Goal: Complete application form

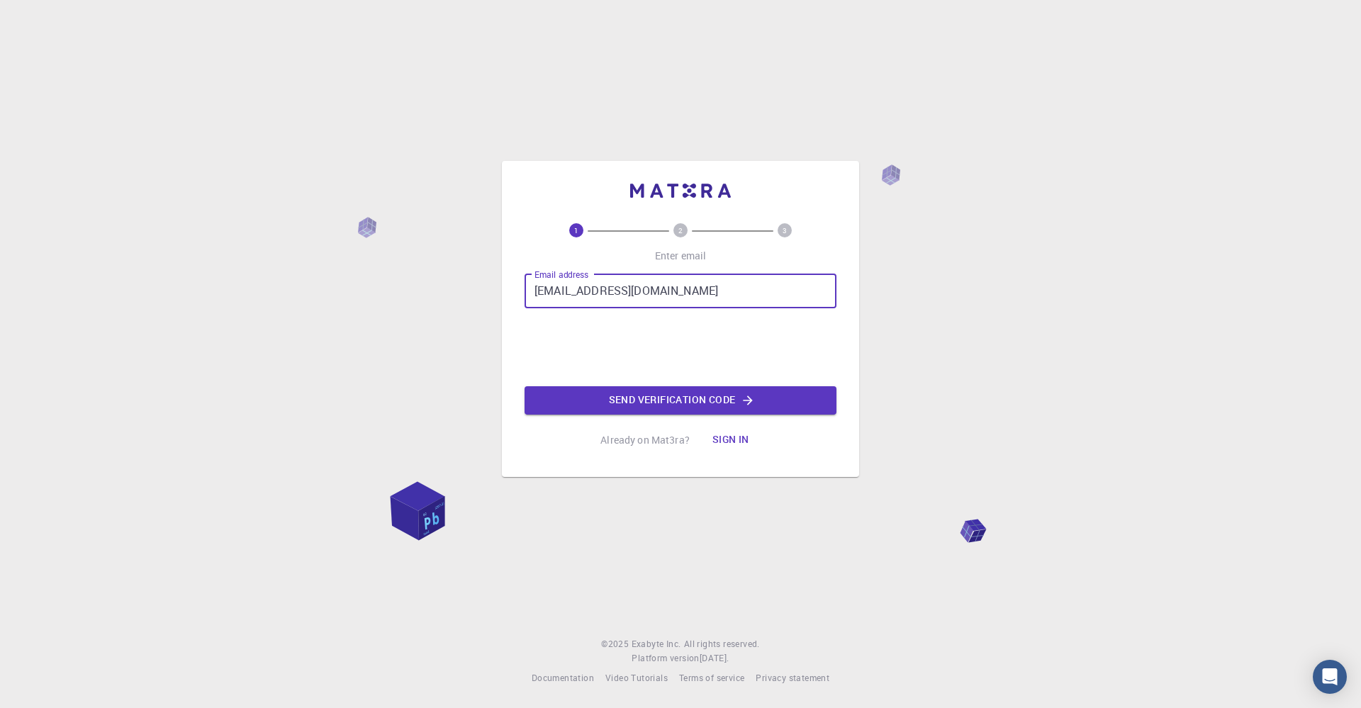
type input "[EMAIL_ADDRESS][DOMAIN_NAME]"
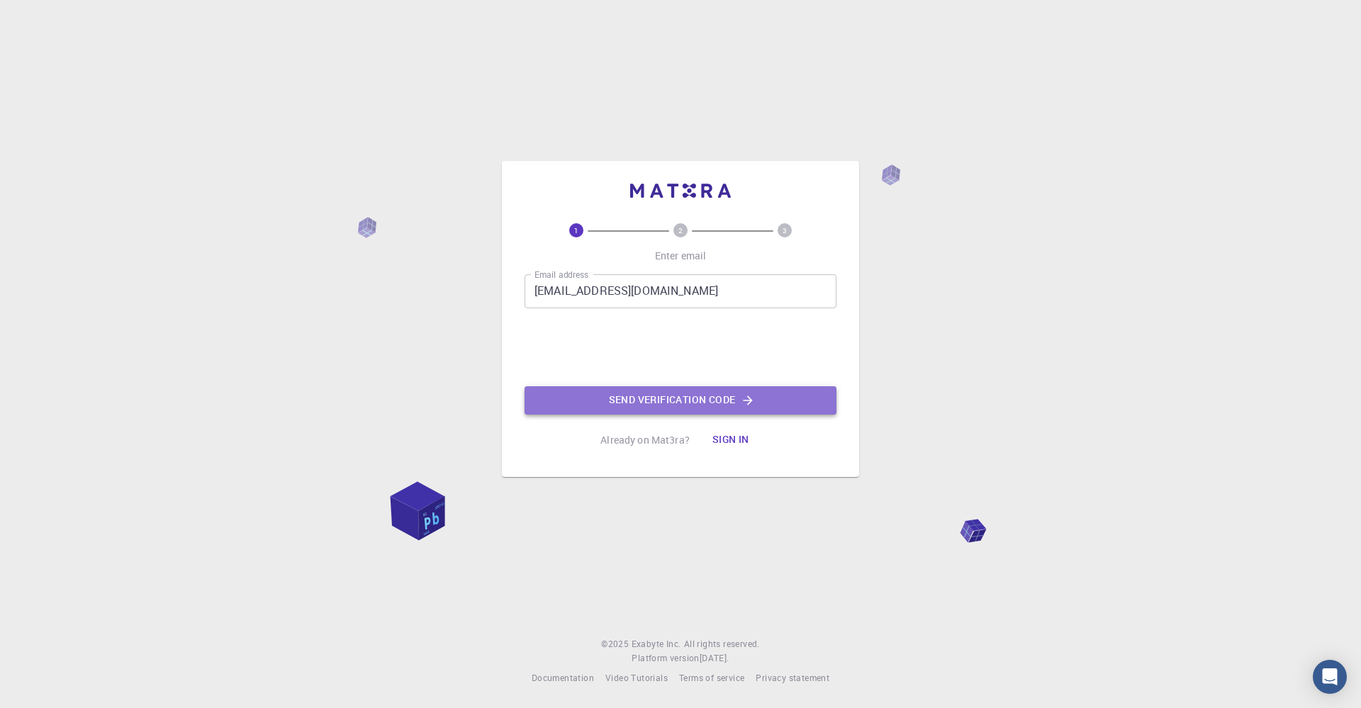
click at [682, 402] on button "Send verification code" at bounding box center [681, 400] width 312 height 28
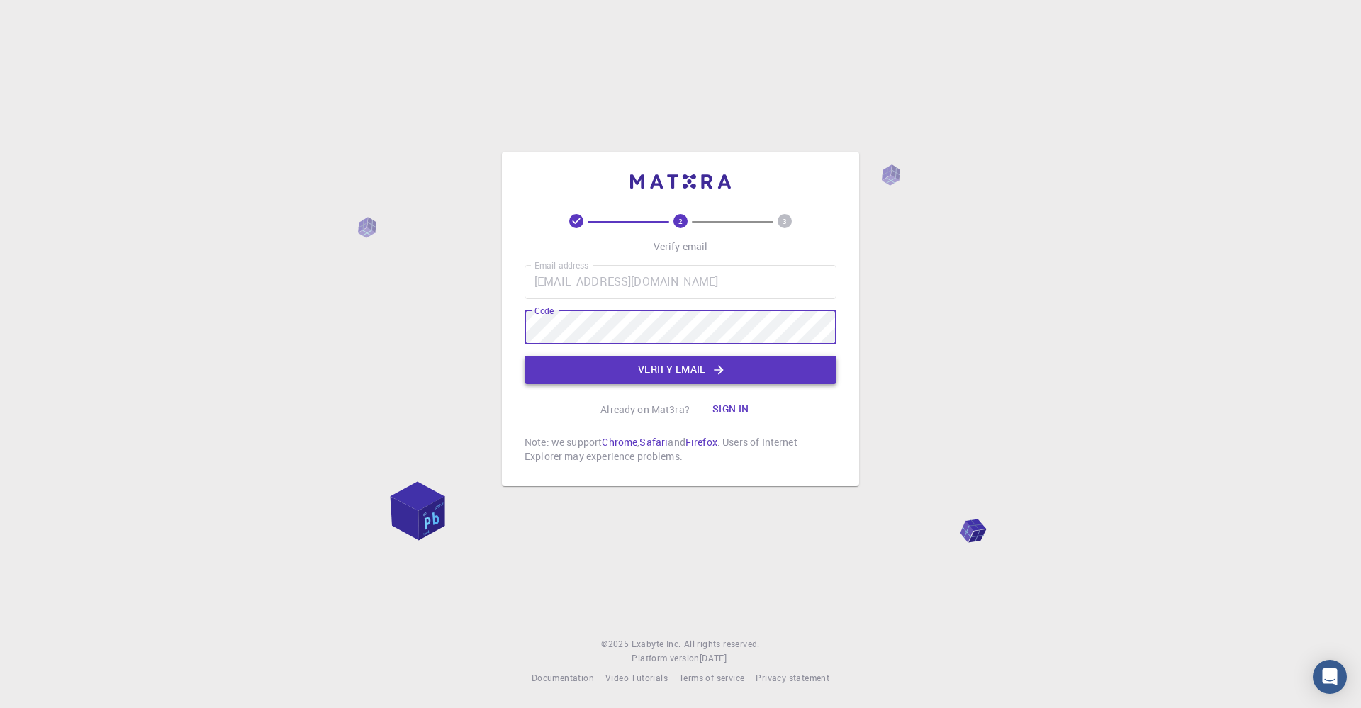
click at [655, 374] on button "Verify email" at bounding box center [681, 370] width 312 height 28
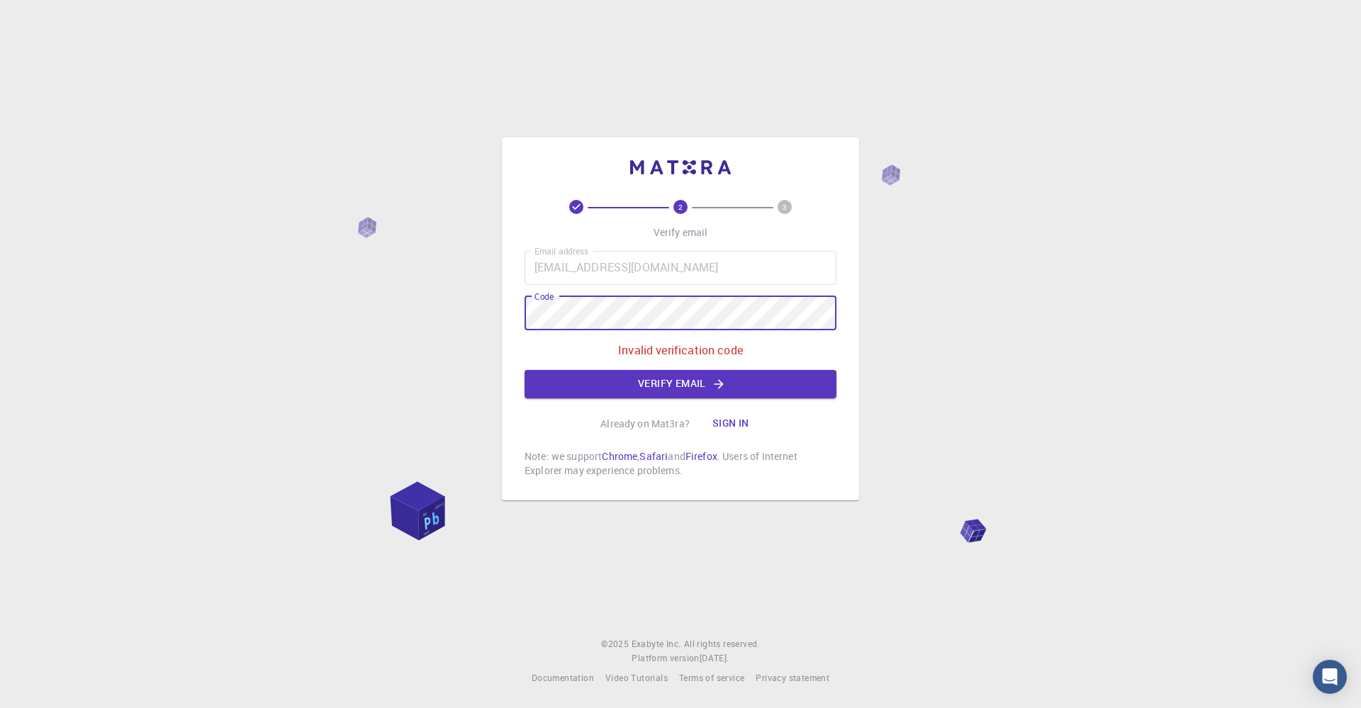
click at [519, 317] on div "2 3 Verify email Email address [EMAIL_ADDRESS][DOMAIN_NAME] Email address Code …" at bounding box center [680, 319] width 357 height 363
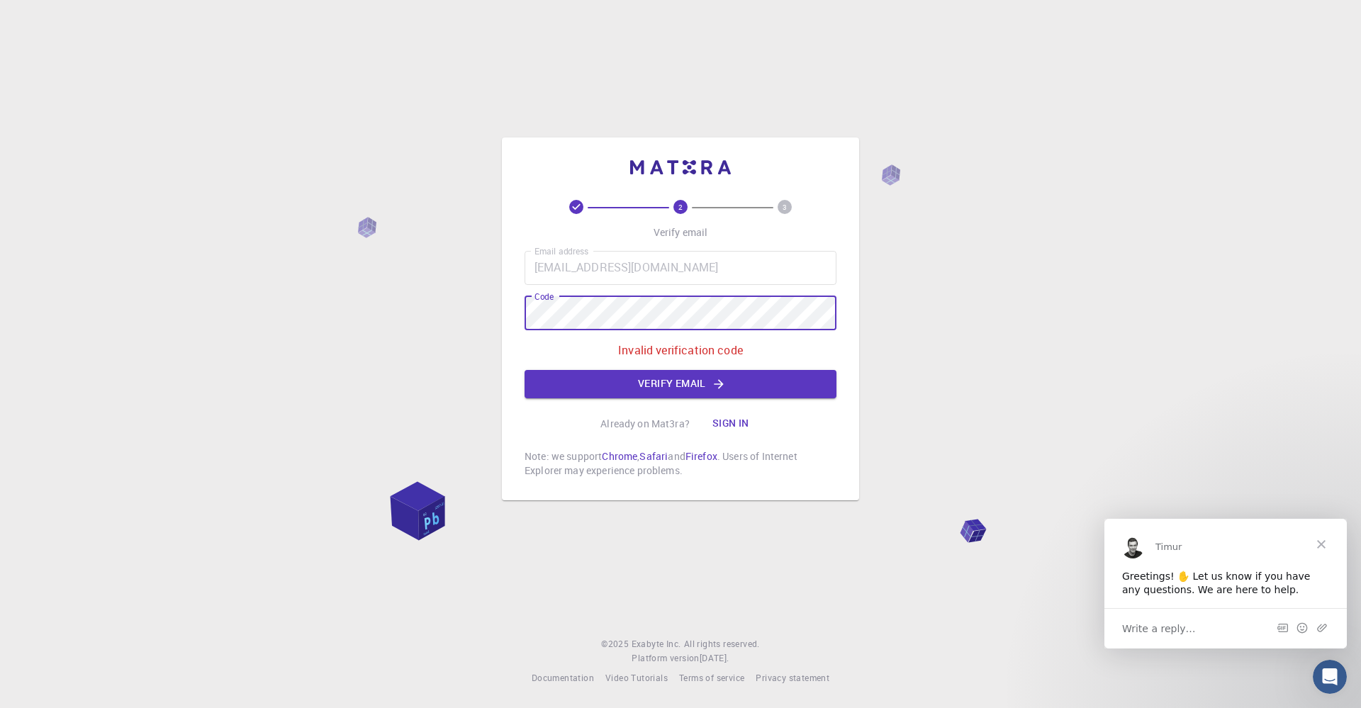
click at [520, 308] on div "2 3 Verify email Email address [EMAIL_ADDRESS][DOMAIN_NAME] Email address Code …" at bounding box center [680, 319] width 357 height 363
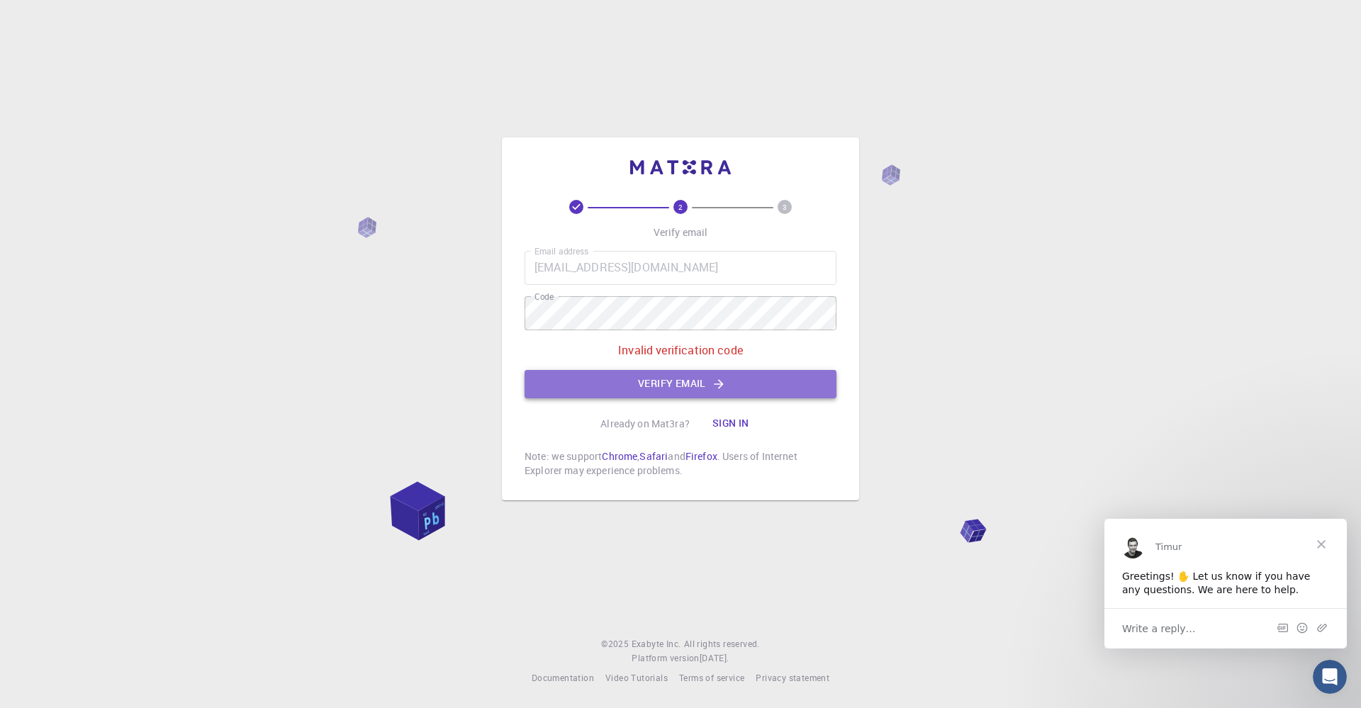
click at [633, 387] on button "Verify email" at bounding box center [681, 384] width 312 height 28
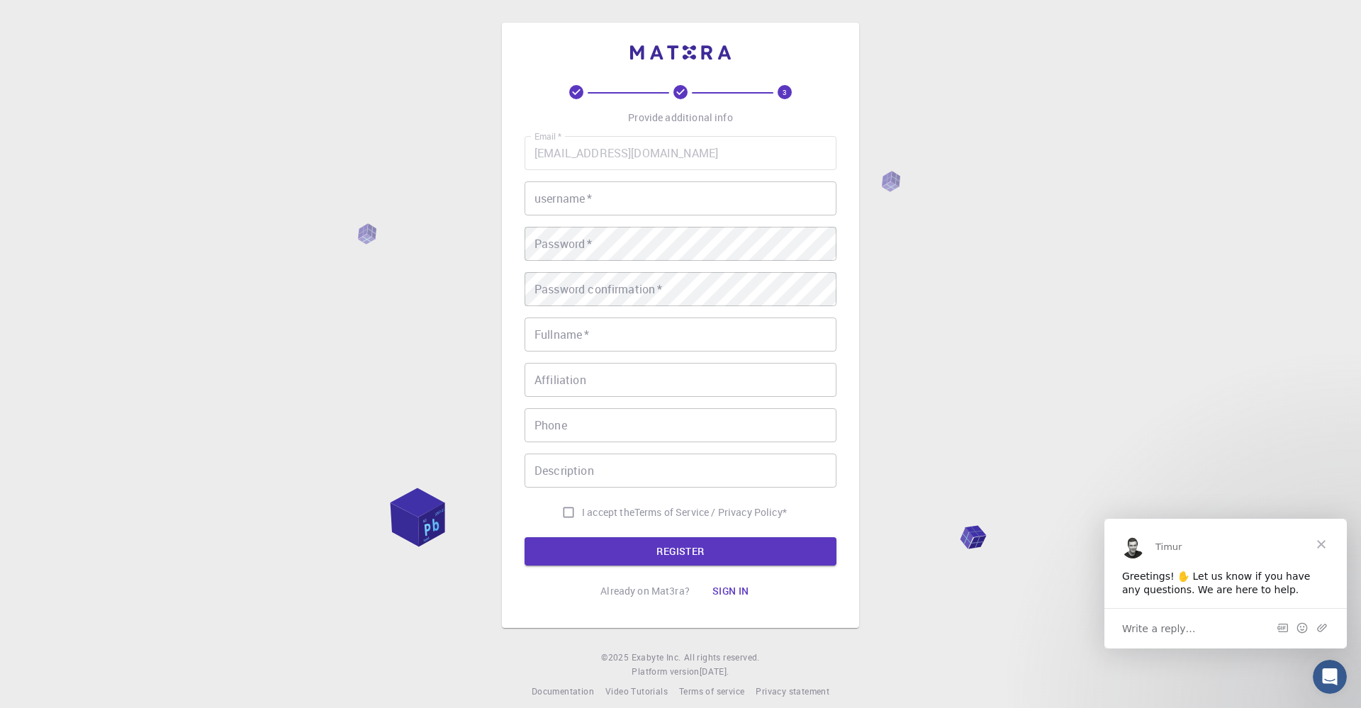
click at [603, 205] on input "username   *" at bounding box center [681, 198] width 312 height 34
type input "Diab"
click at [612, 338] on input "Fullname   *" at bounding box center [681, 335] width 312 height 34
type input "Diab Khalafallah"
click at [620, 378] on input "Affiliation" at bounding box center [681, 380] width 312 height 34
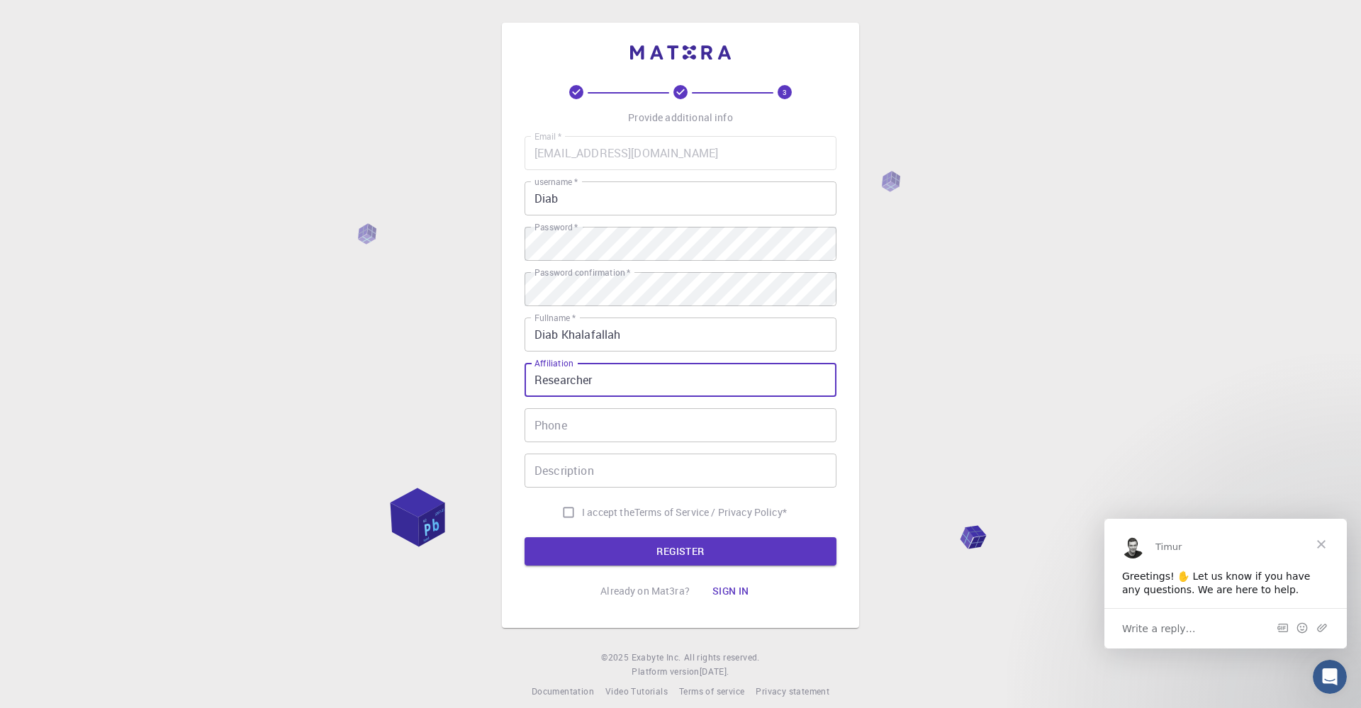
type input "Researcher"
click at [598, 422] on input "Phone" at bounding box center [681, 425] width 312 height 34
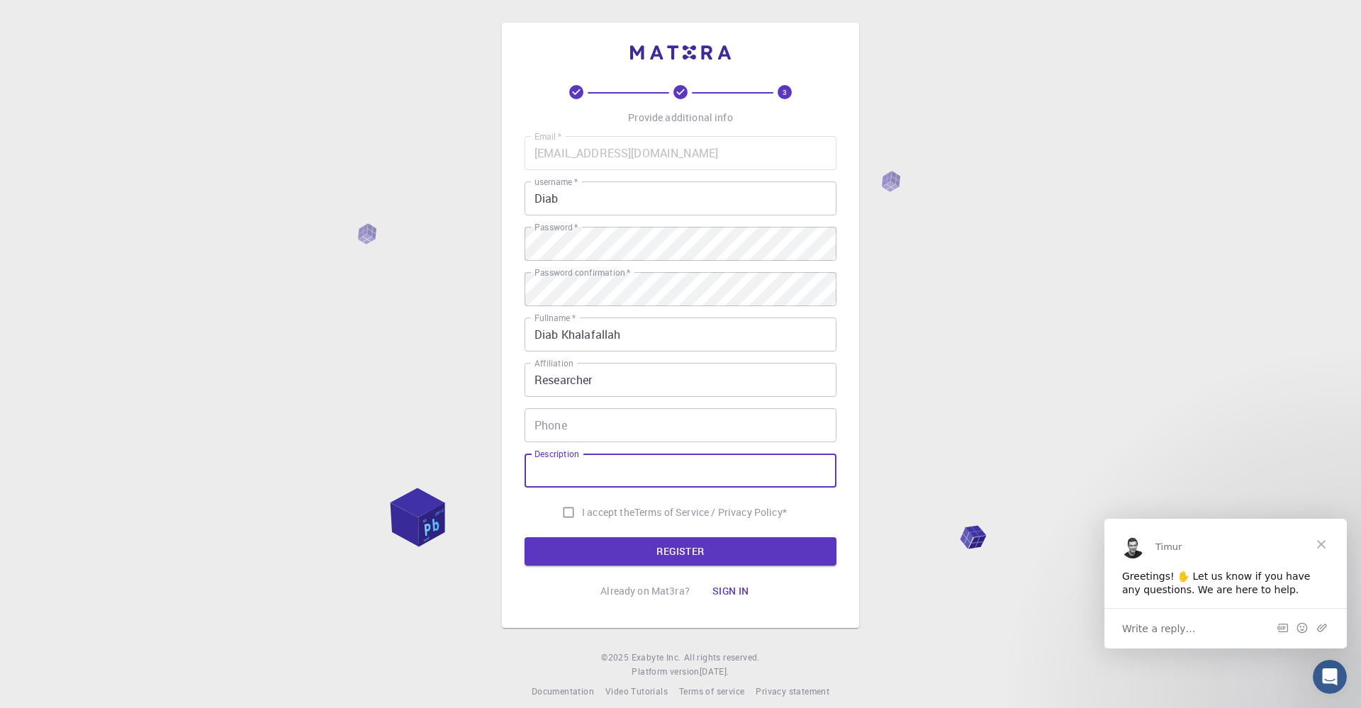
click at [564, 475] on input "Description" at bounding box center [681, 471] width 312 height 34
click at [568, 512] on input "I accept the Terms of Service / Privacy Policy *" at bounding box center [568, 512] width 27 height 27
checkbox input "true"
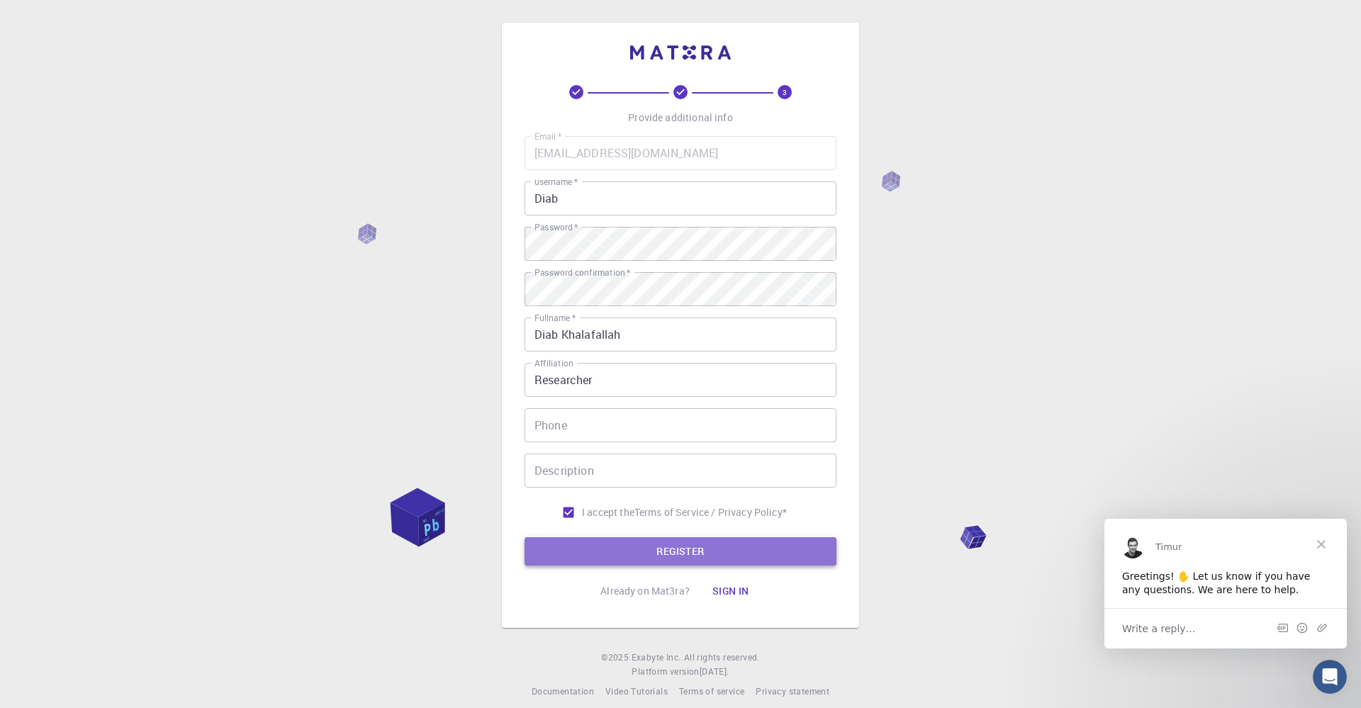
click at [658, 549] on button "REGISTER" at bounding box center [681, 551] width 312 height 28
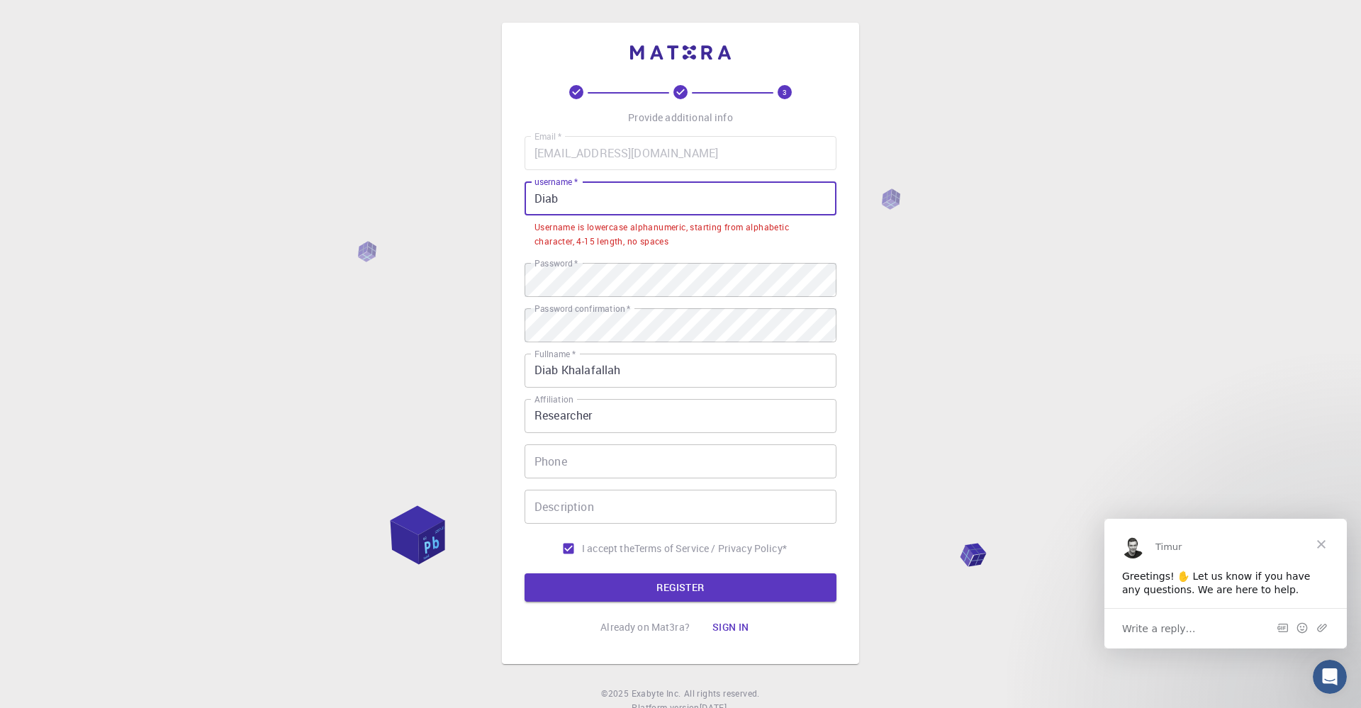
drag, startPoint x: 566, startPoint y: 198, endPoint x: 531, endPoint y: 197, distance: 35.5
click at [531, 197] on input "Diab" at bounding box center [681, 198] width 312 height 34
click at [578, 206] on input "Diab" at bounding box center [681, 198] width 312 height 34
drag, startPoint x: 565, startPoint y: 197, endPoint x: 534, endPoint y: 198, distance: 31.2
click at [534, 198] on input "Diab" at bounding box center [681, 198] width 312 height 34
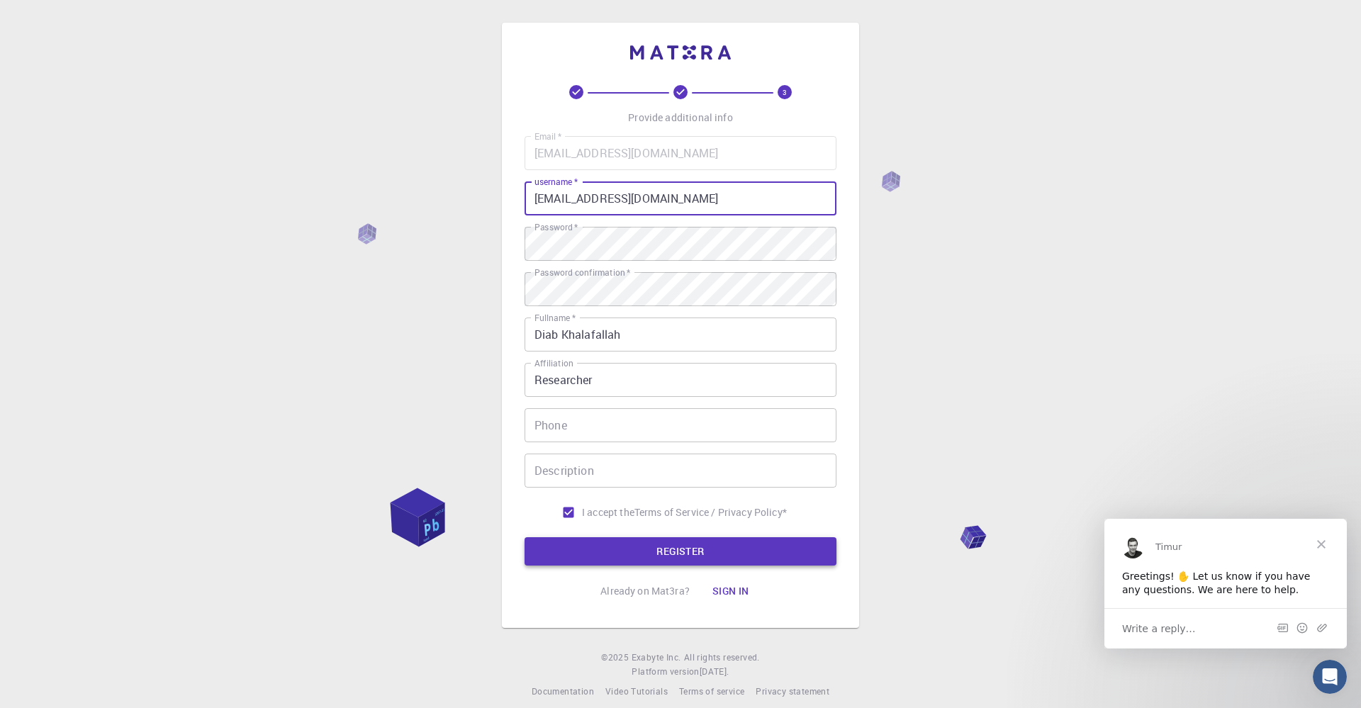
click at [690, 561] on button "REGISTER" at bounding box center [681, 551] width 312 height 28
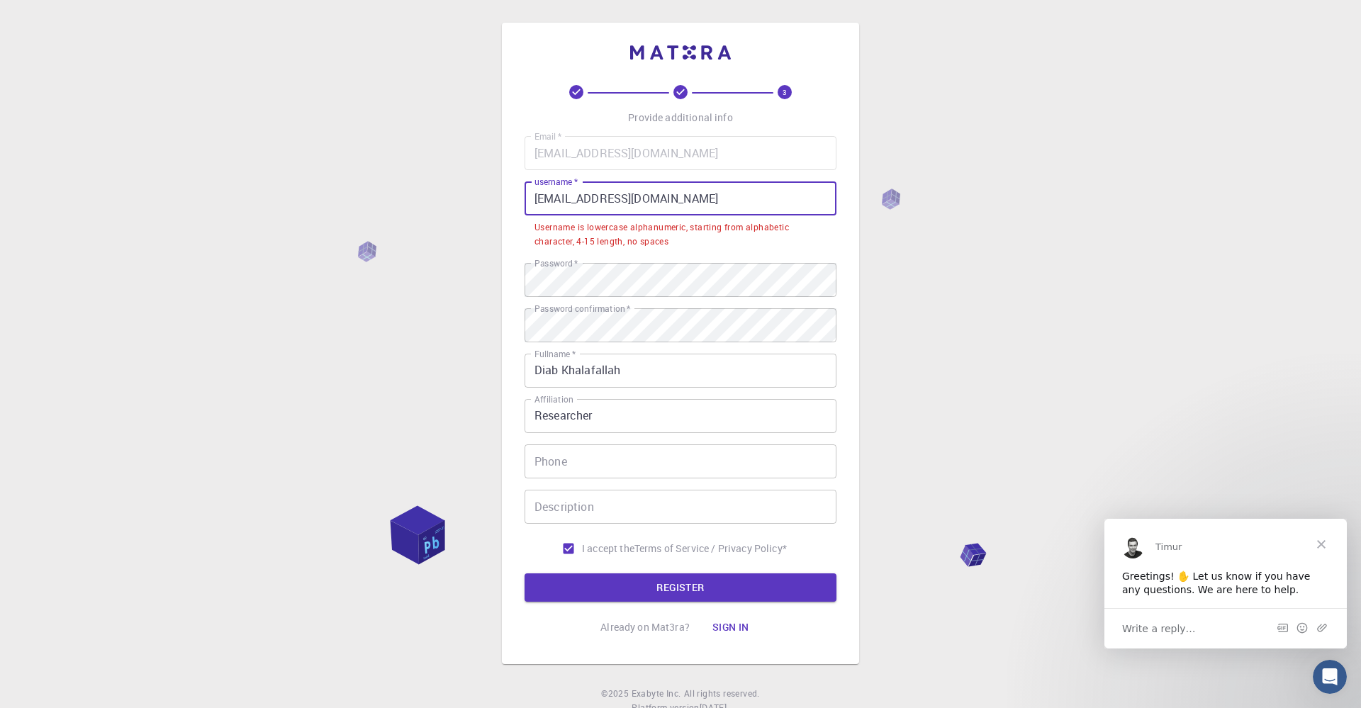
drag, startPoint x: 697, startPoint y: 202, endPoint x: 505, endPoint y: 202, distance: 191.4
click at [505, 202] on div "3 Provide additional info Email   * [EMAIL_ADDRESS][DOMAIN_NAME] Email   * user…" at bounding box center [680, 344] width 357 height 642
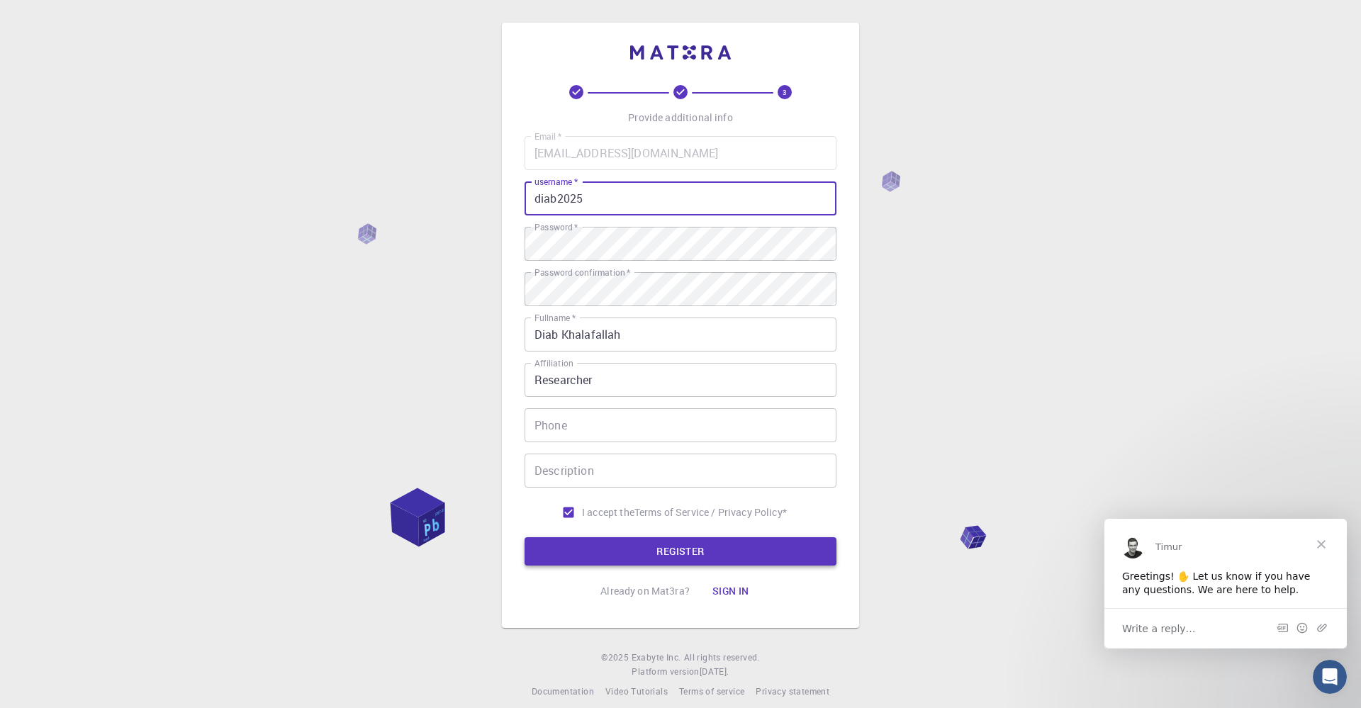
type input "diab2025"
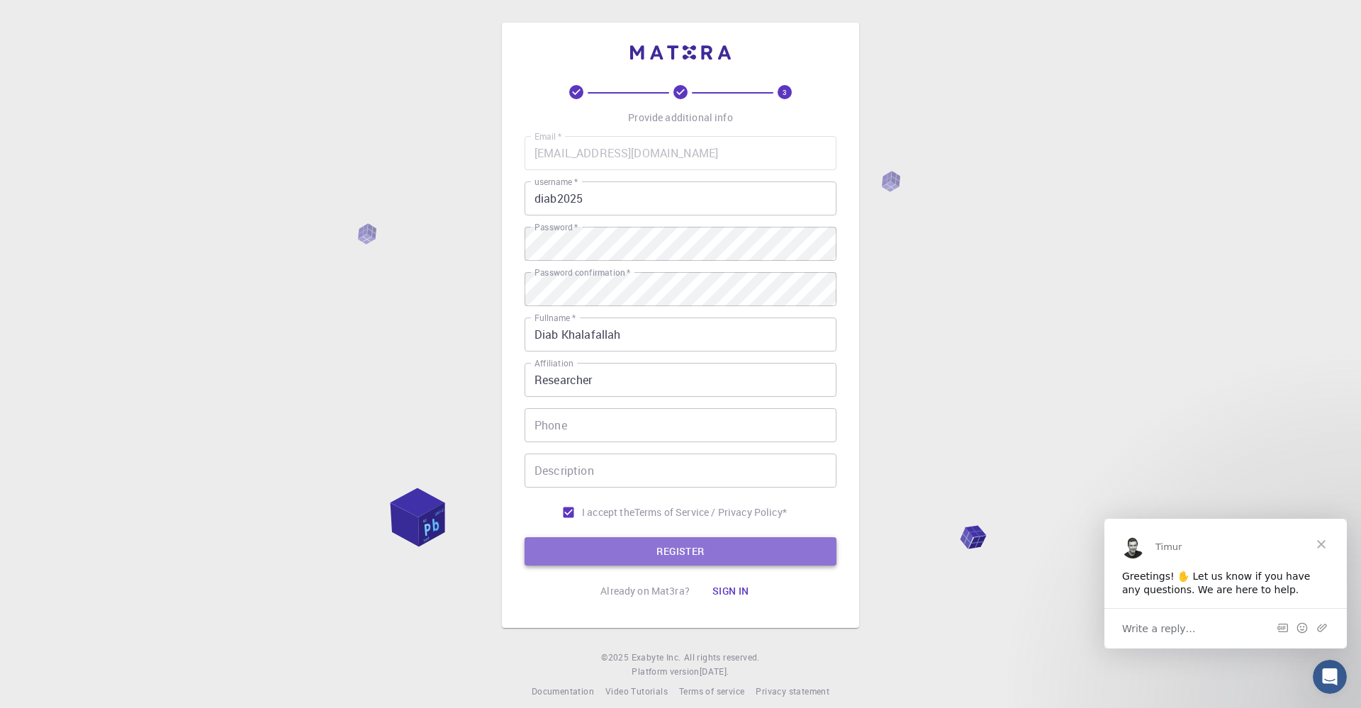
click at [716, 553] on button "REGISTER" at bounding box center [681, 551] width 312 height 28
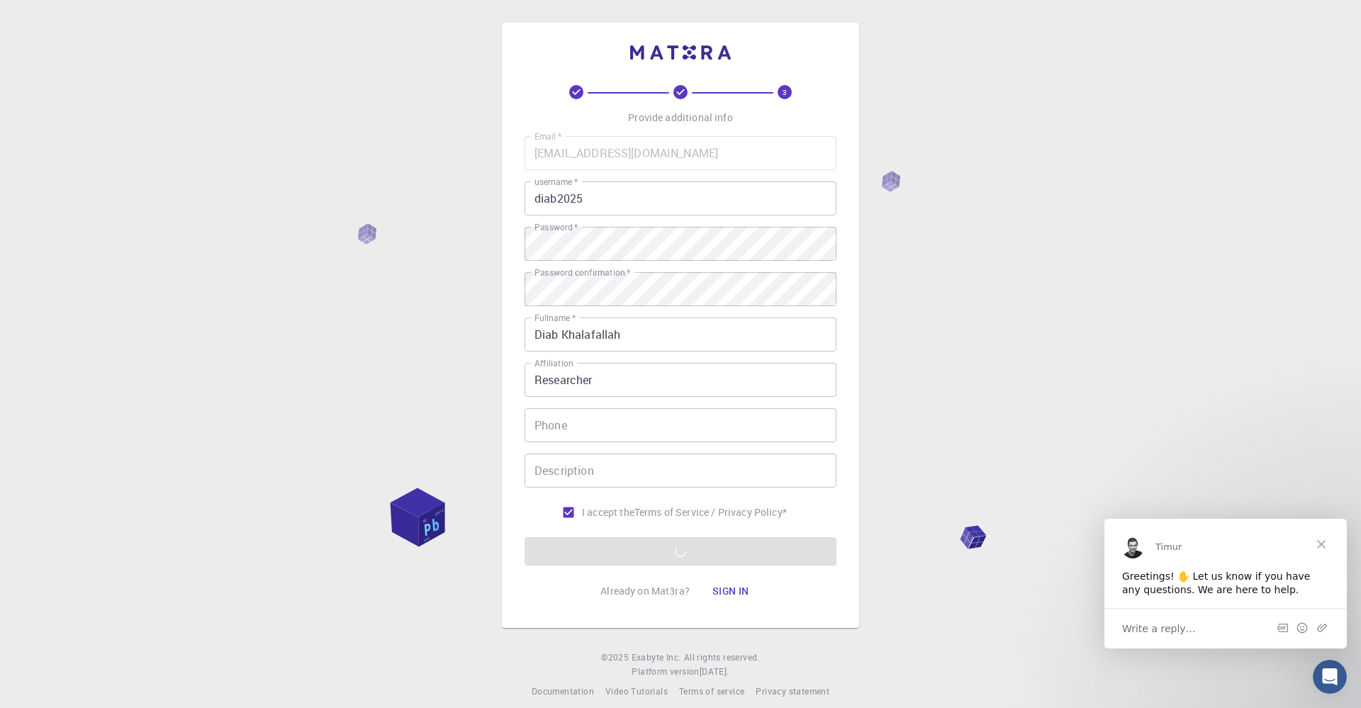
click at [1323, 547] on span "Close" at bounding box center [1321, 543] width 51 height 51
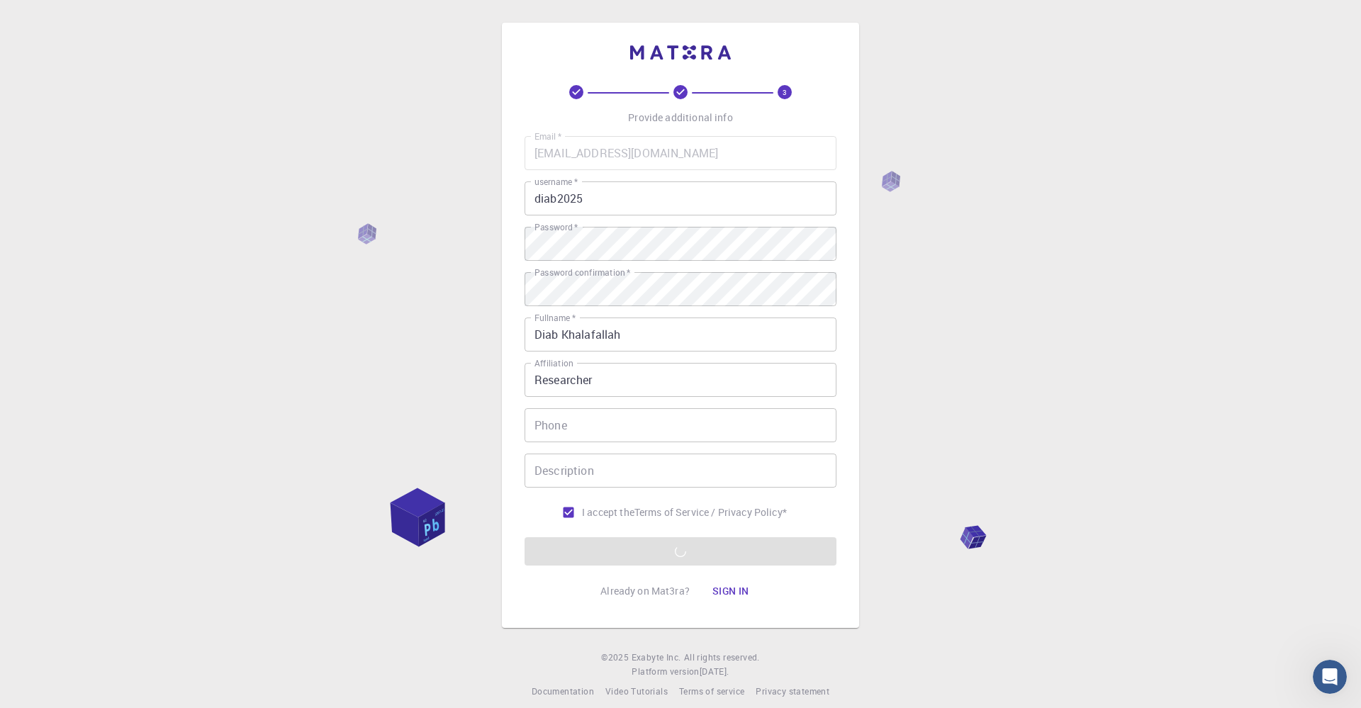
click at [680, 551] on form "Email   * [EMAIL_ADDRESS][DOMAIN_NAME] Email   * username   * diab2025 username…" at bounding box center [681, 351] width 312 height 430
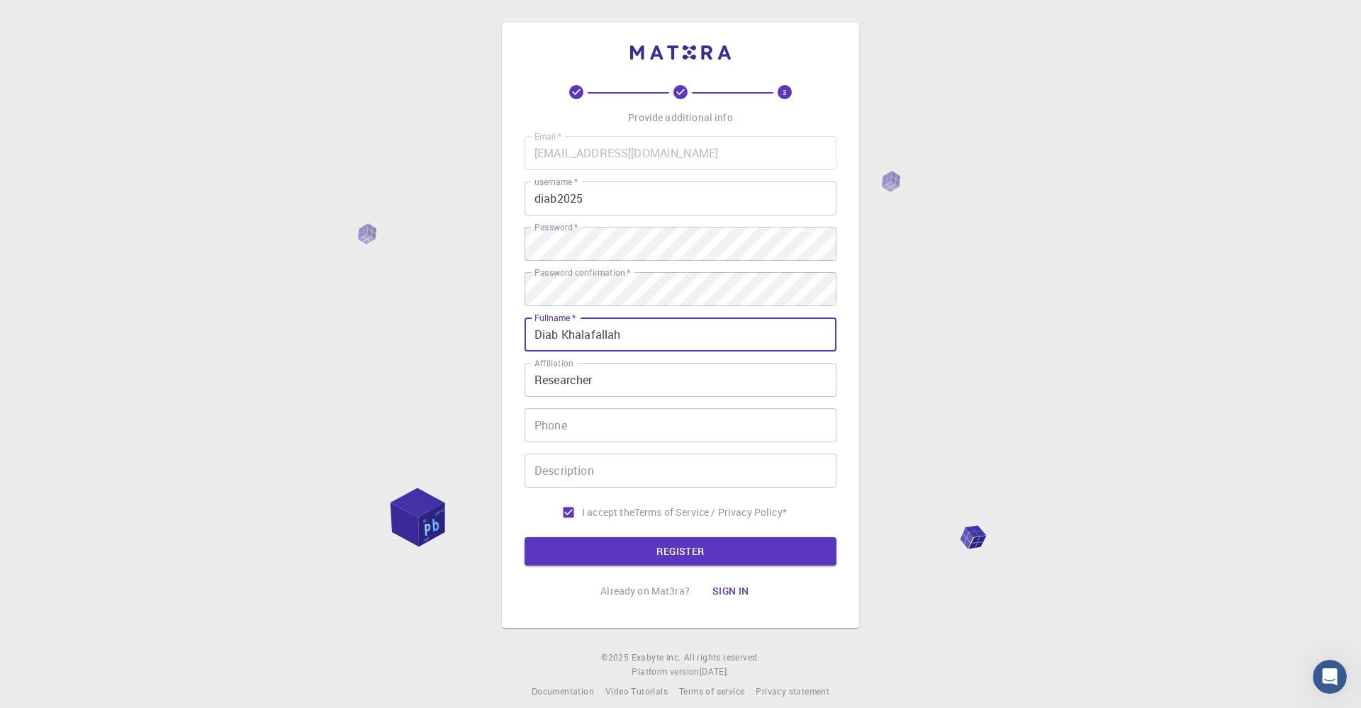
drag, startPoint x: 630, startPoint y: 335, endPoint x: 523, endPoint y: 340, distance: 107.2
click at [523, 340] on div "3 Provide additional info Email   * [EMAIL_ADDRESS][DOMAIN_NAME] Email   * user…" at bounding box center [680, 325] width 357 height 605
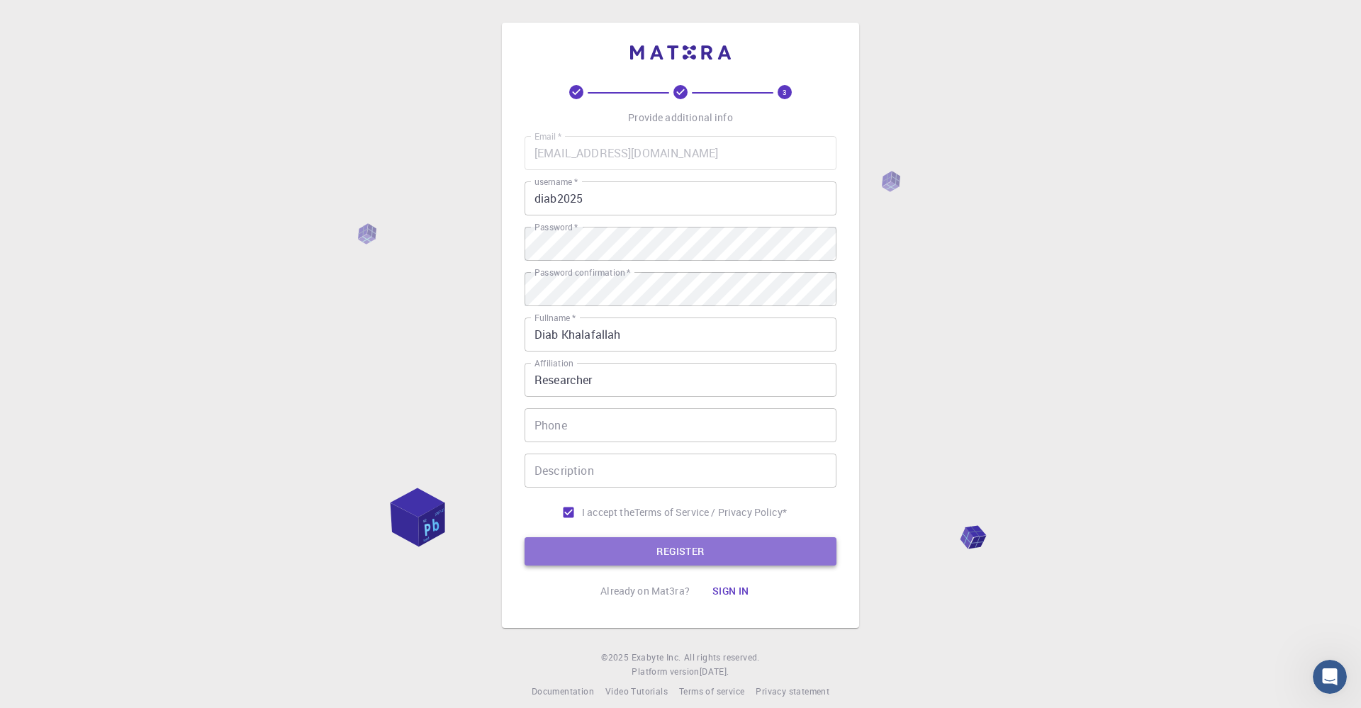
click at [677, 553] on button "REGISTER" at bounding box center [681, 551] width 312 height 28
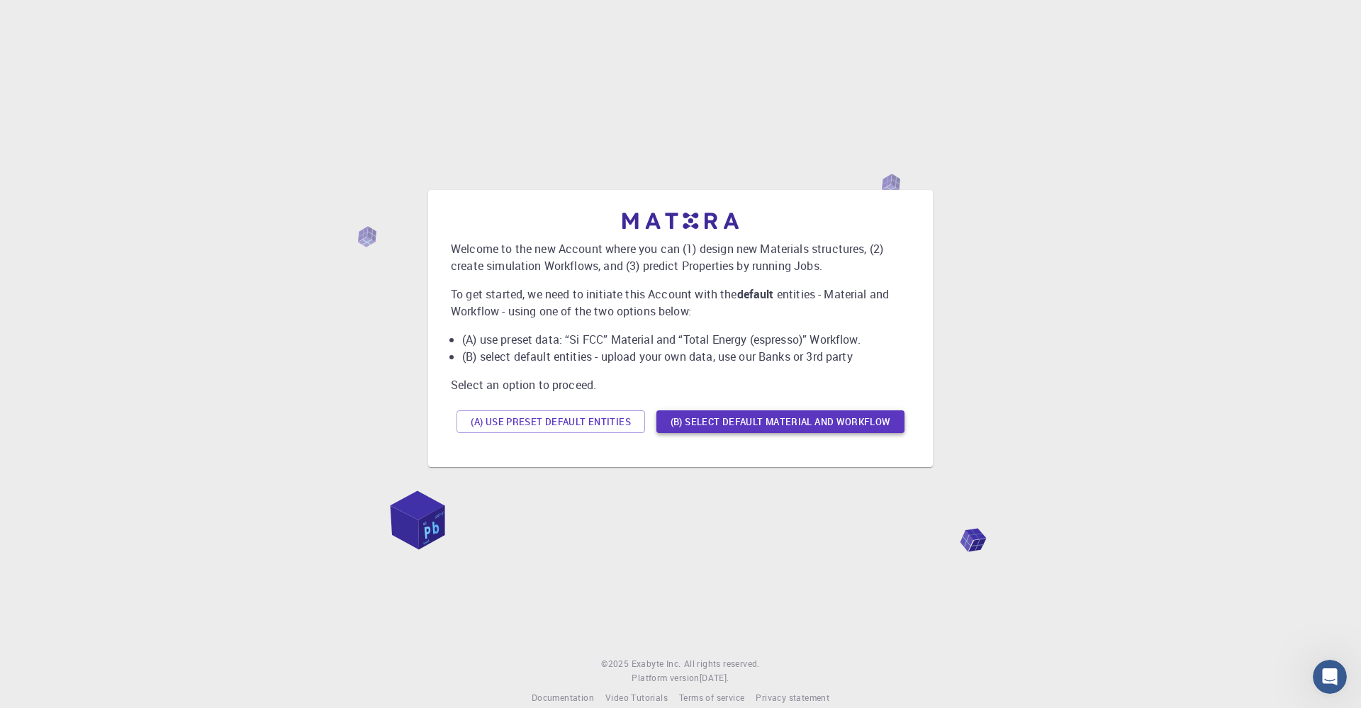
click at [758, 425] on button "(B) Select default material and workflow" at bounding box center [780, 421] width 248 height 23
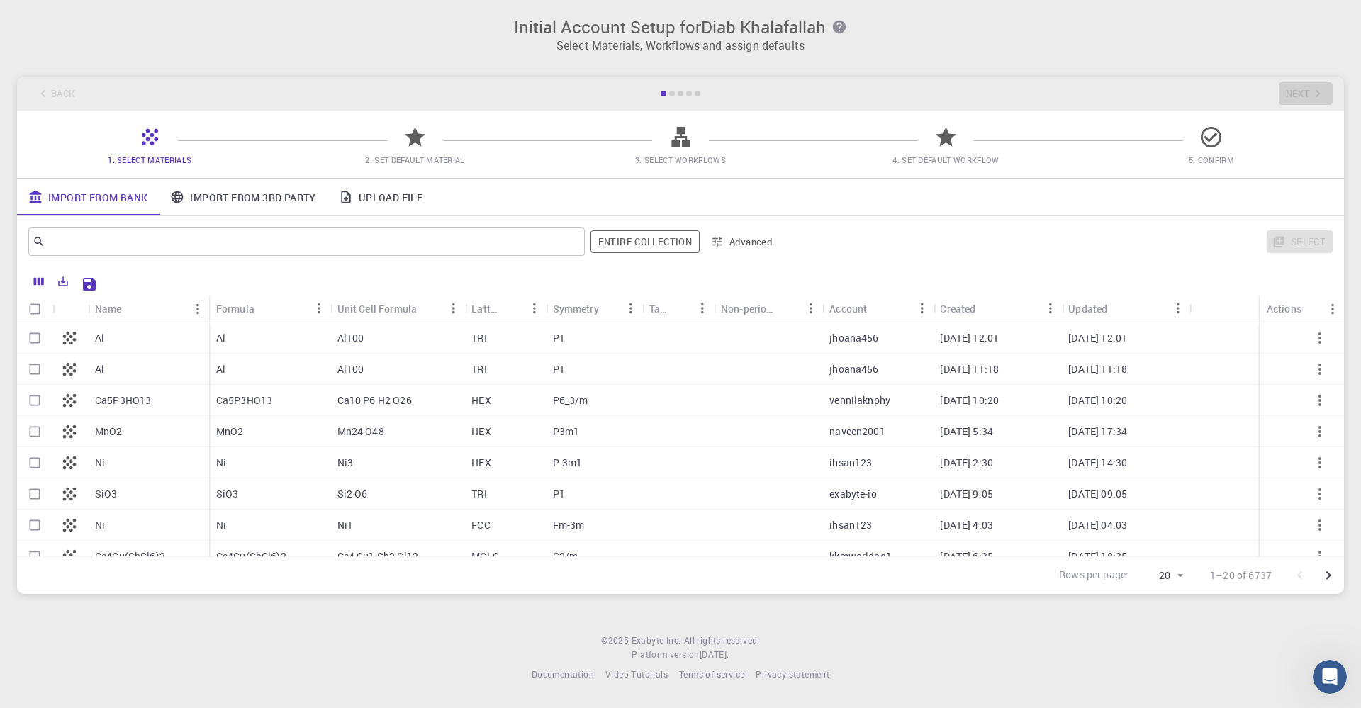
click at [1317, 338] on icon "button" at bounding box center [1320, 338] width 17 height 17
click at [1321, 339] on icon "button" at bounding box center [1320, 337] width 3 height 11
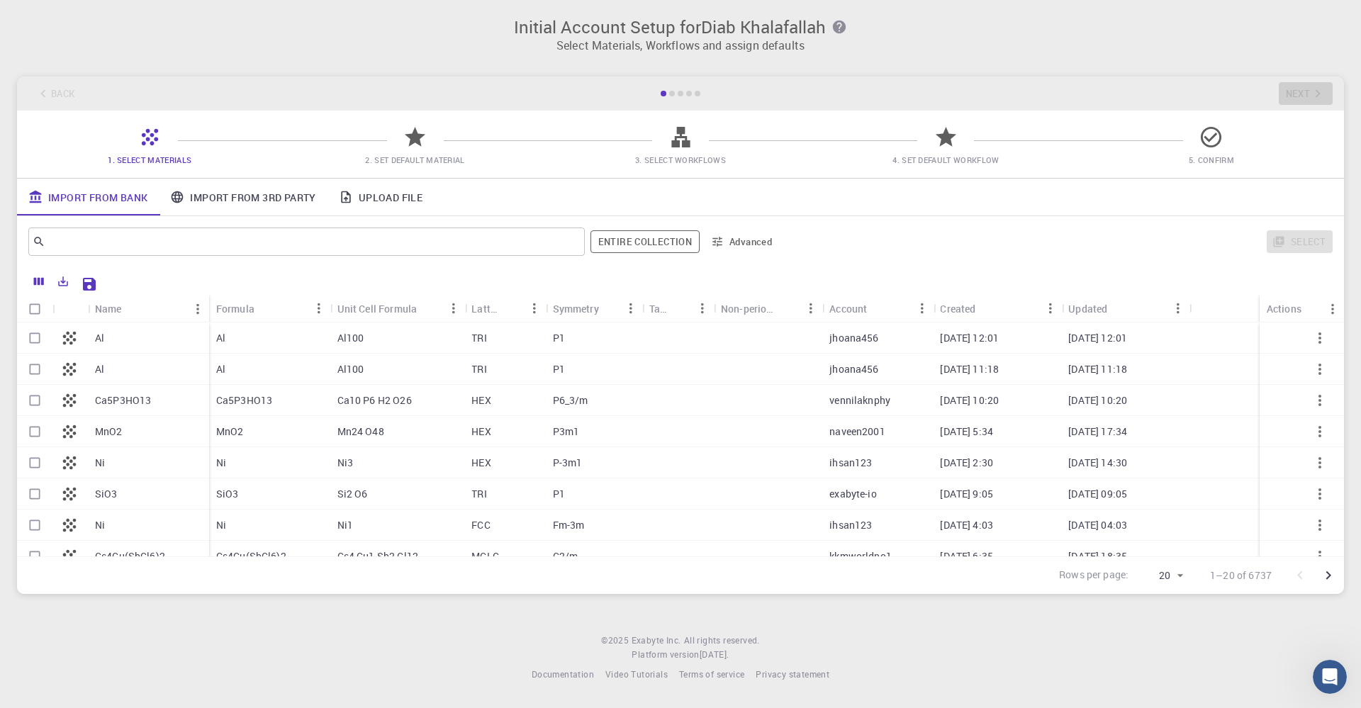
click at [281, 197] on link "Import From 3rd Party" at bounding box center [243, 197] width 168 height 37
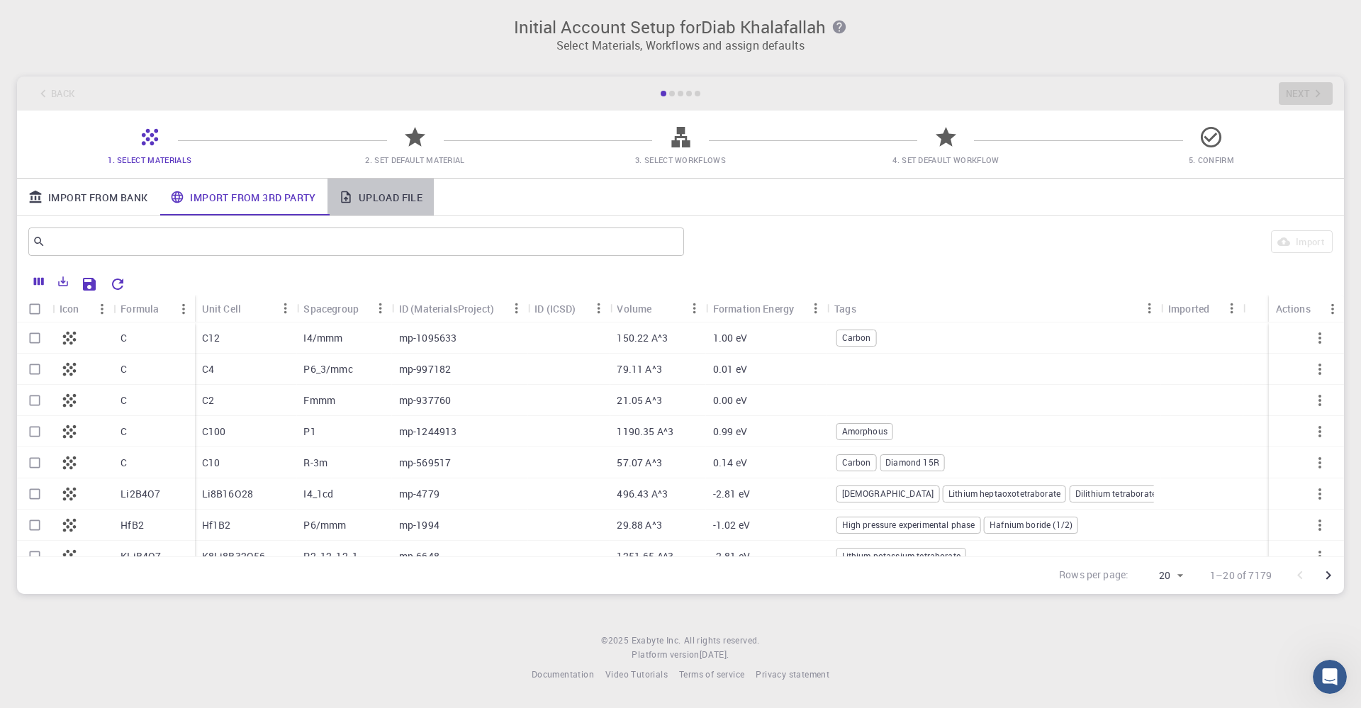
click at [406, 199] on link "Upload File" at bounding box center [381, 197] width 106 height 37
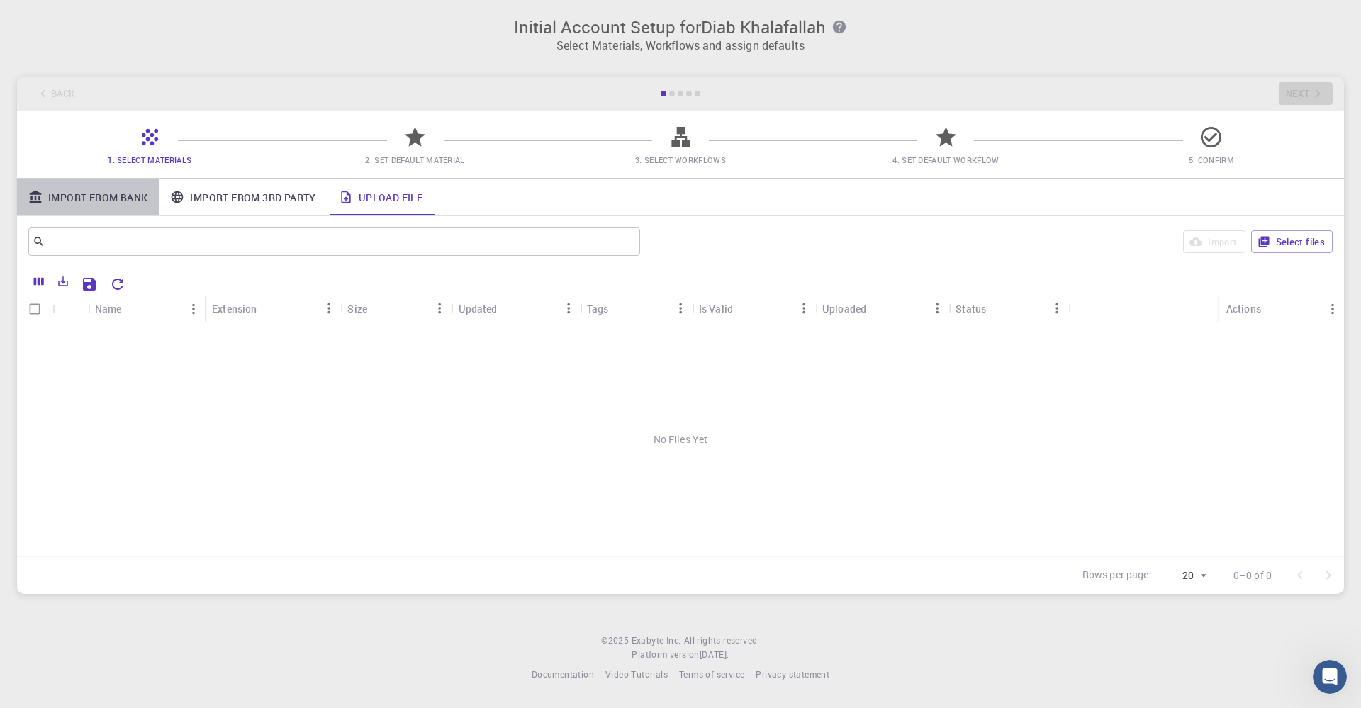
click at [111, 198] on link "Import From Bank" at bounding box center [88, 197] width 142 height 37
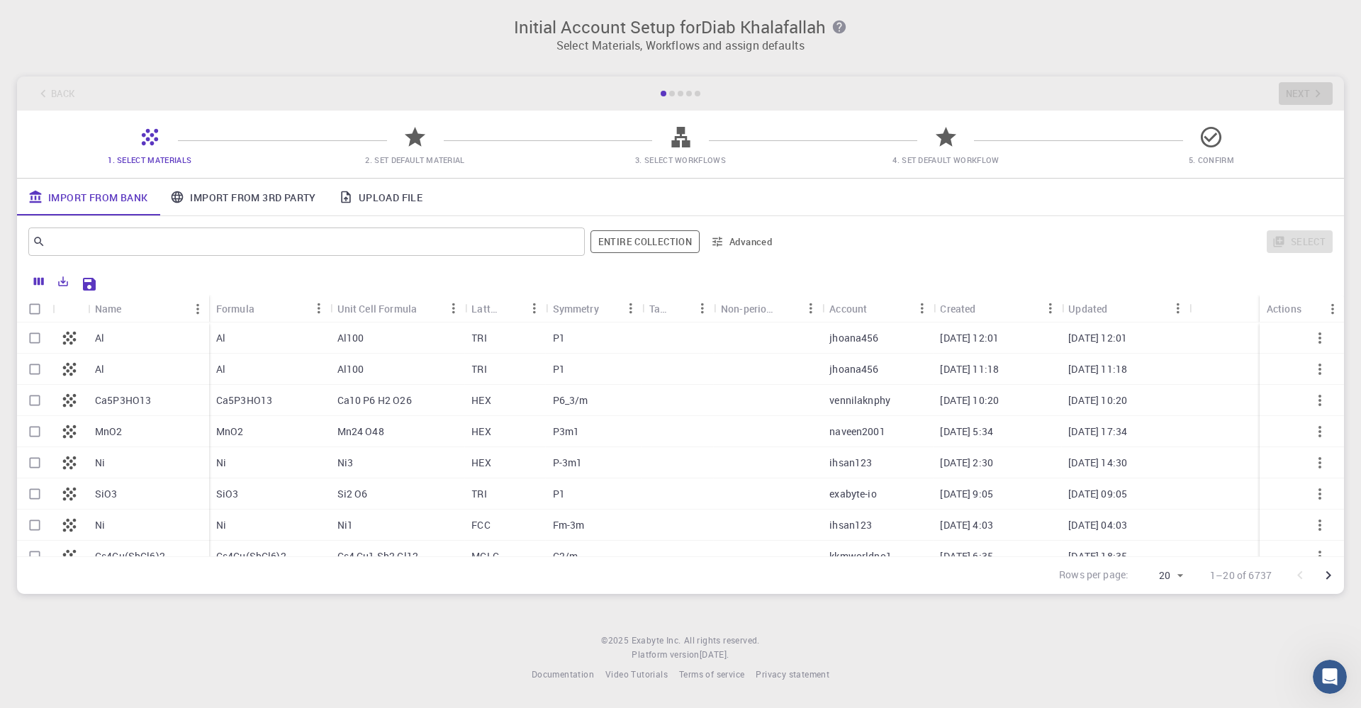
click at [128, 403] on p "Ca5P3HO13" at bounding box center [123, 400] width 56 height 14
checkbox input "true"
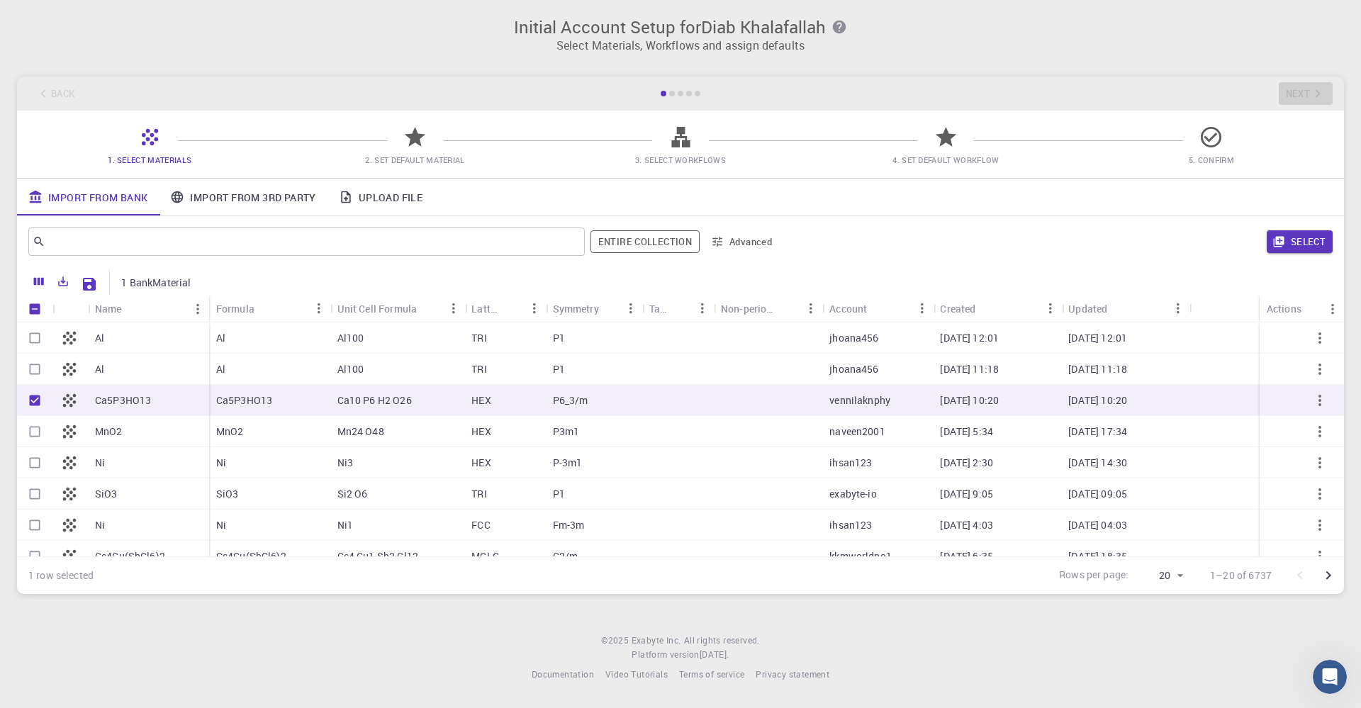
click at [128, 401] on p "Ca5P3HO13" at bounding box center [123, 400] width 56 height 14
checkbox input "false"
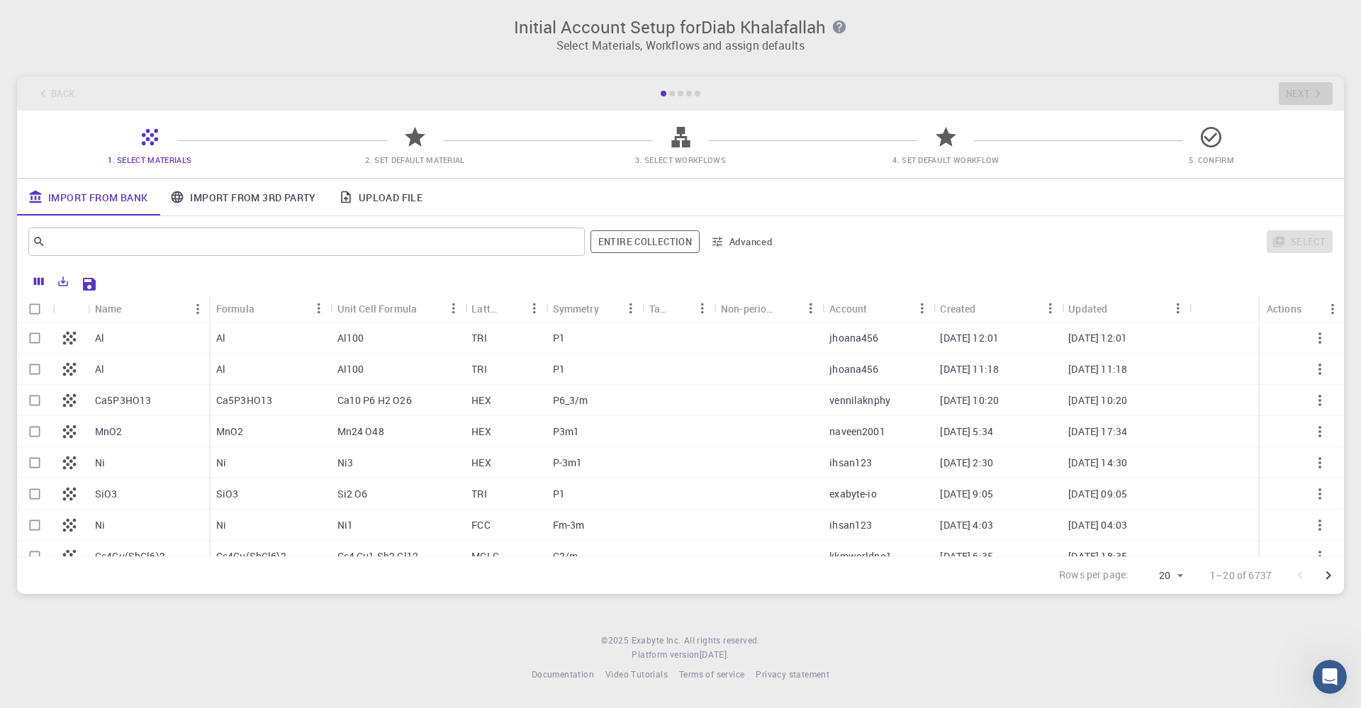
click at [128, 401] on p "Ca5P3HO13" at bounding box center [123, 400] width 56 height 14
checkbox input "true"
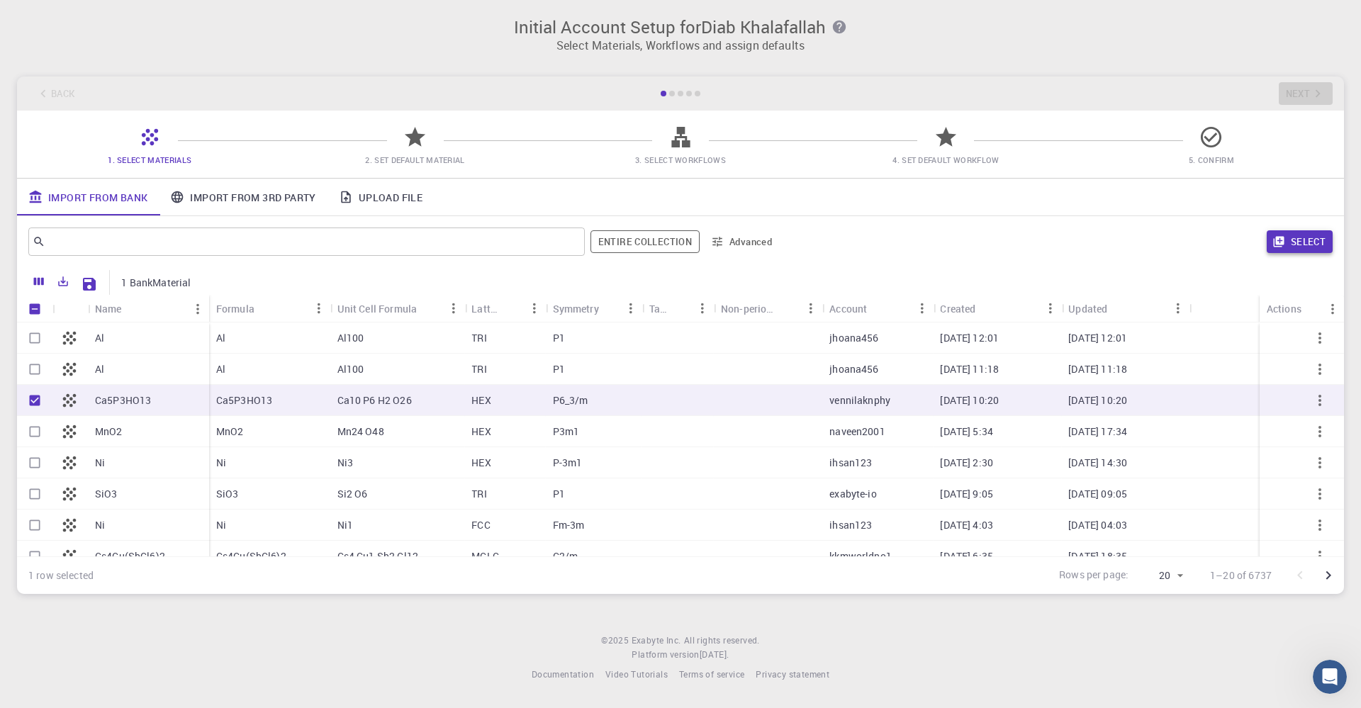
click at [1281, 239] on icon "button" at bounding box center [1279, 241] width 13 height 13
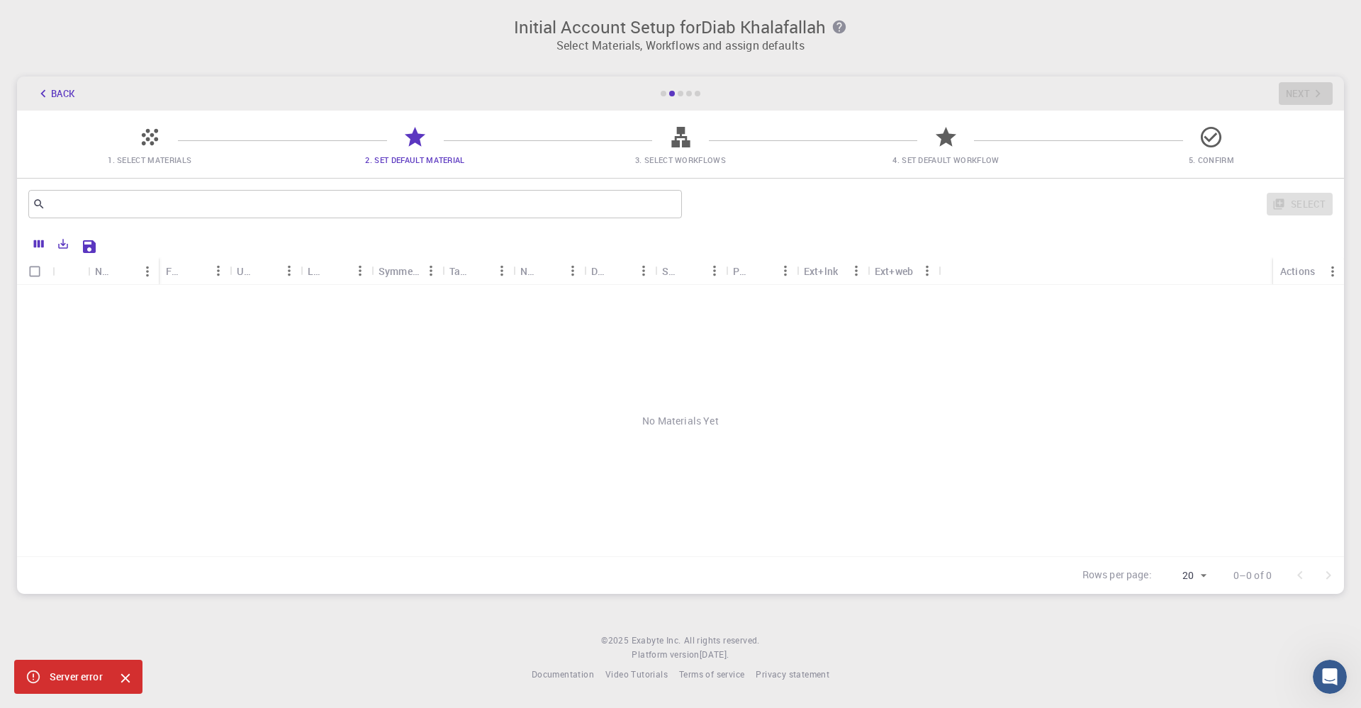
click at [123, 678] on icon "Close" at bounding box center [126, 679] width 16 height 16
click at [65, 245] on icon "Export" at bounding box center [64, 245] width 10 height 10
click at [198, 440] on div "No Materials Yet" at bounding box center [680, 421] width 1327 height 272
click at [688, 160] on span "3. Select Workflows" at bounding box center [680, 160] width 91 height 11
click at [685, 138] on icon at bounding box center [680, 137] width 18 height 21
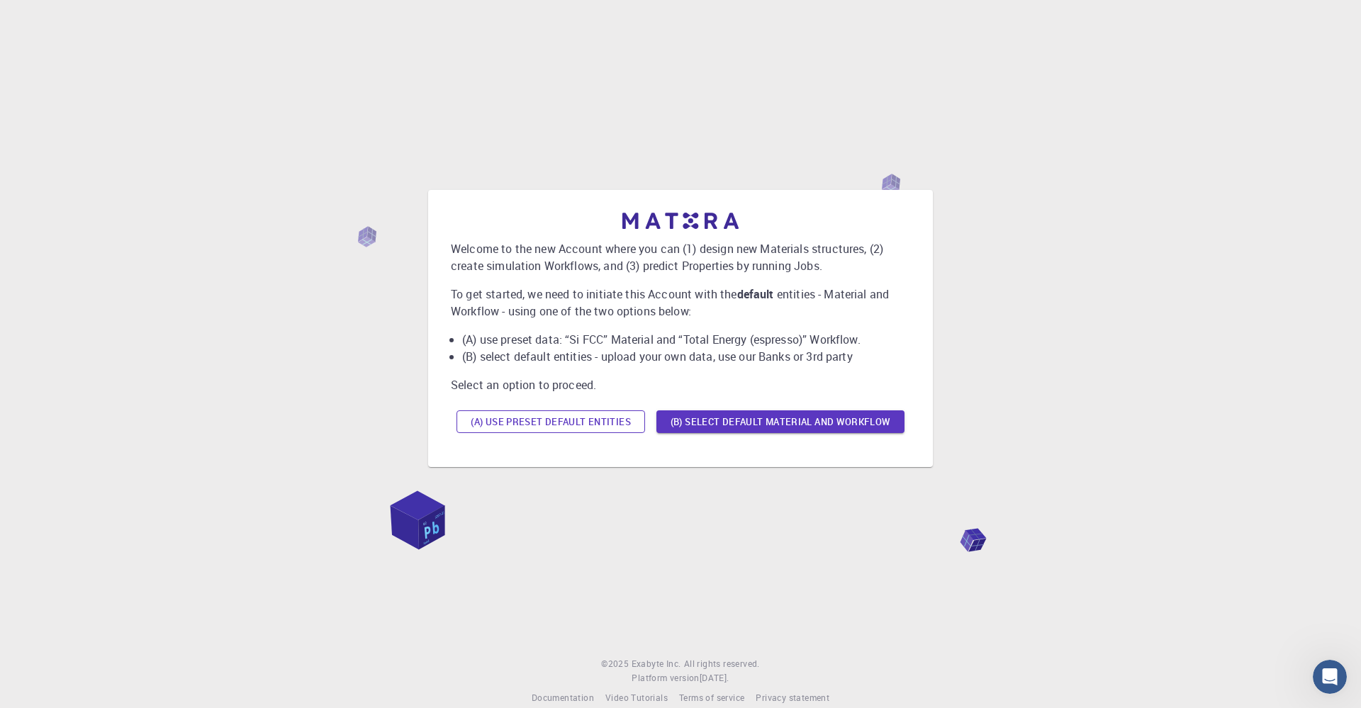
click at [500, 425] on button "(A) Use preset default entities" at bounding box center [551, 421] width 189 height 23
